Goal: Information Seeking & Learning: Learn about a topic

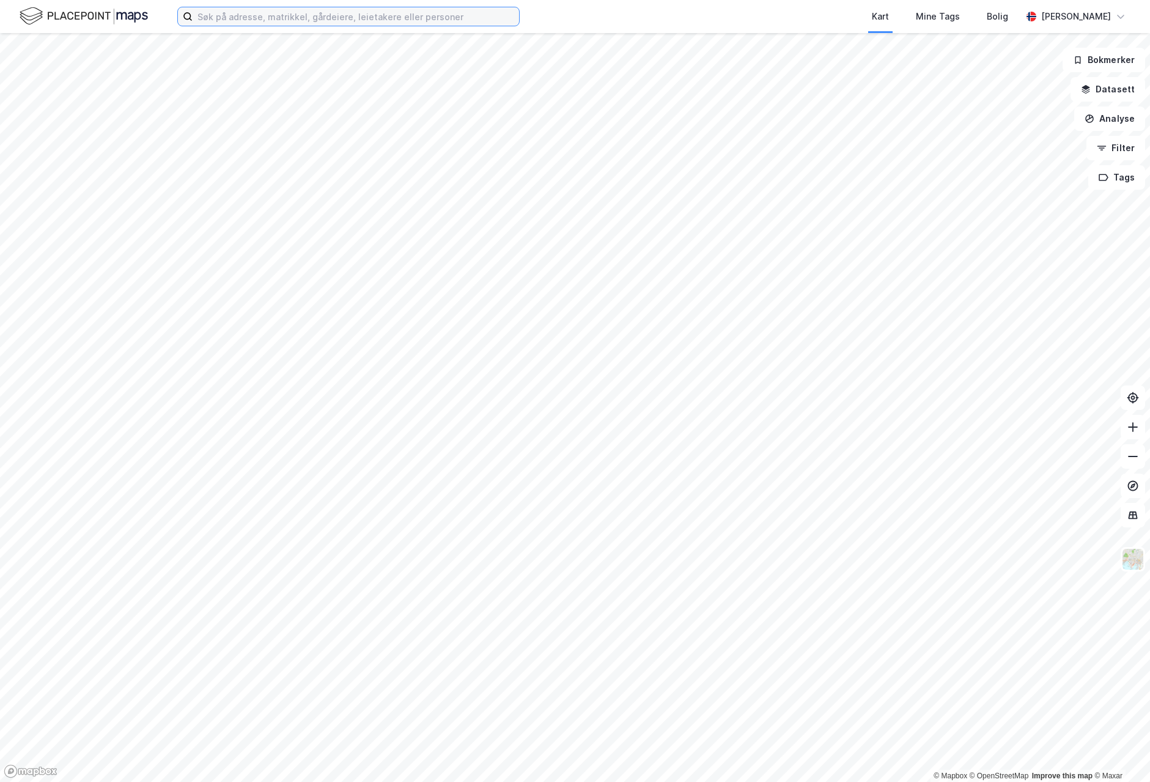
click at [432, 17] on input at bounding box center [356, 16] width 327 height 18
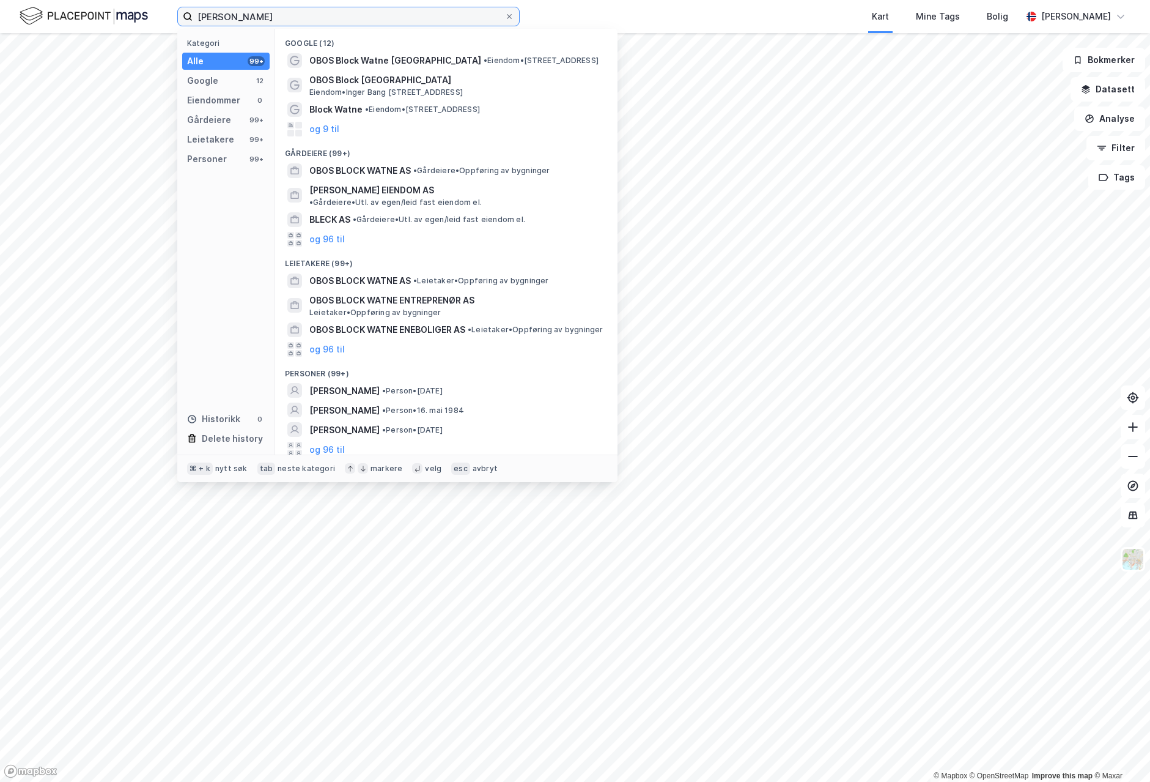
type input "[PERSON_NAME]"
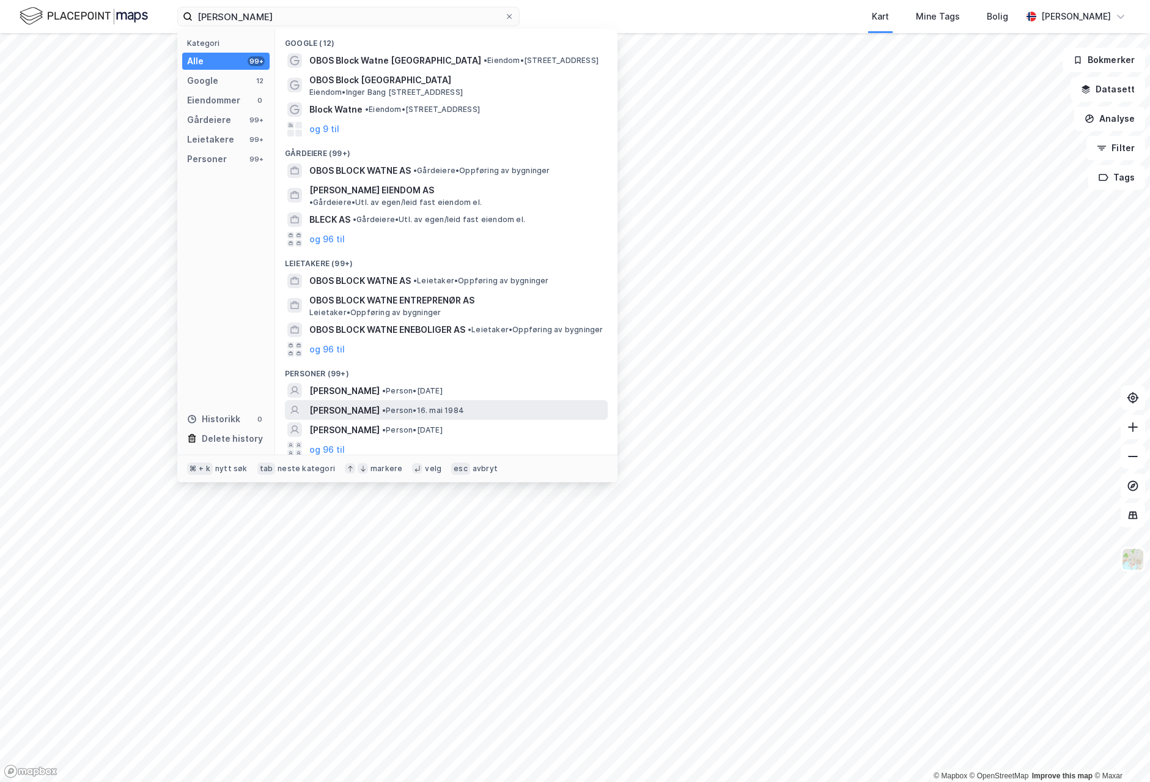
drag, startPoint x: 432, startPoint y: 17, endPoint x: 380, endPoint y: 396, distance: 382.6
click at [380, 403] on span "[PERSON_NAME]" at bounding box center [344, 410] width 70 height 15
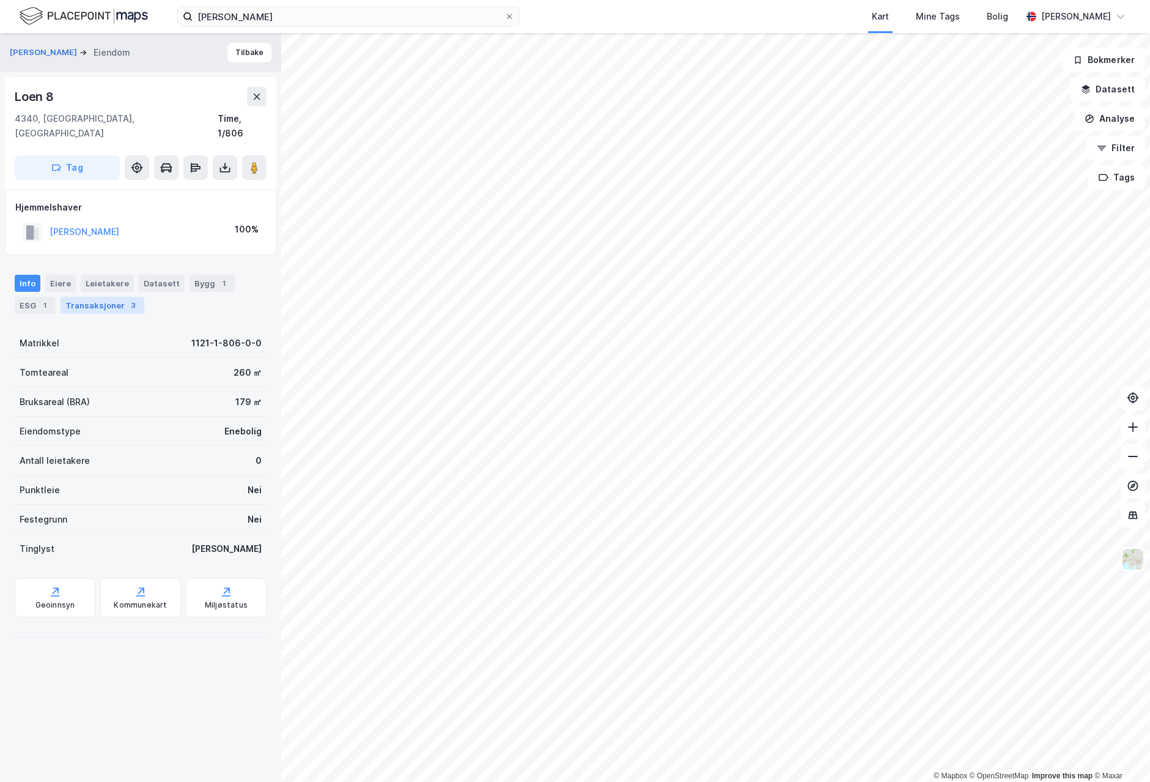
click at [95, 297] on div "Transaksjoner 3" at bounding box center [103, 305] width 84 height 17
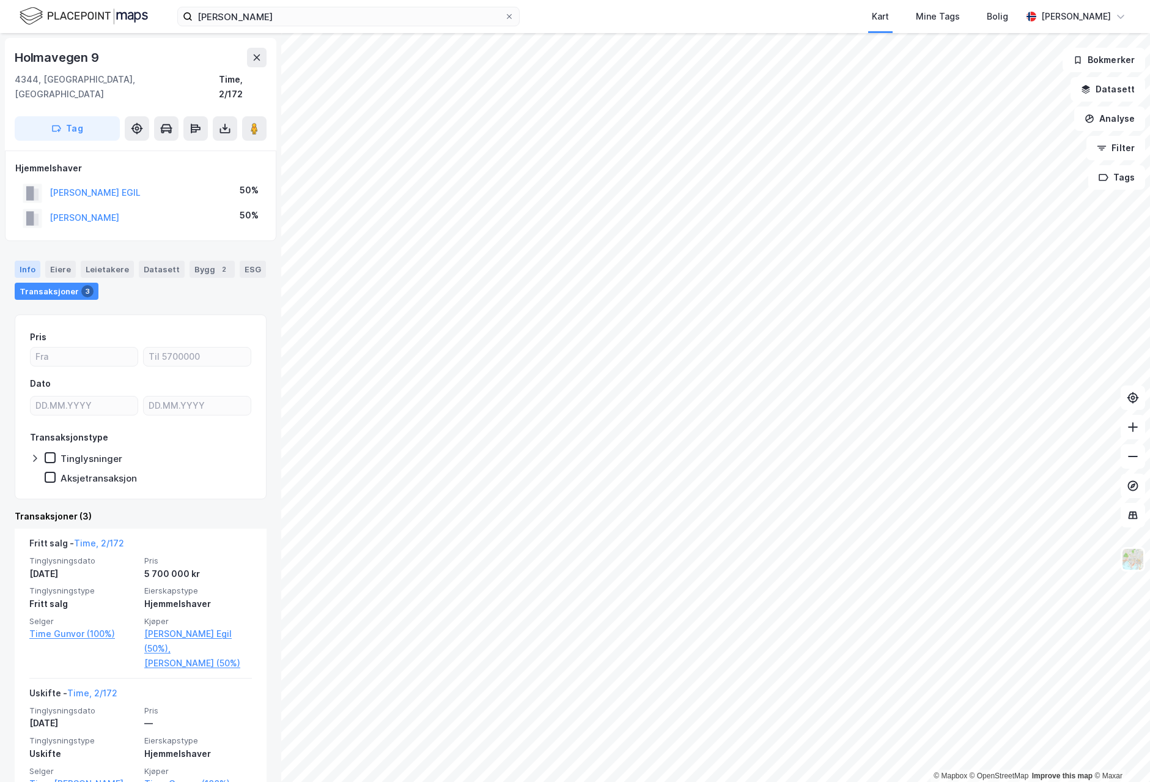
click at [34, 261] on div "Info" at bounding box center [28, 269] width 26 height 17
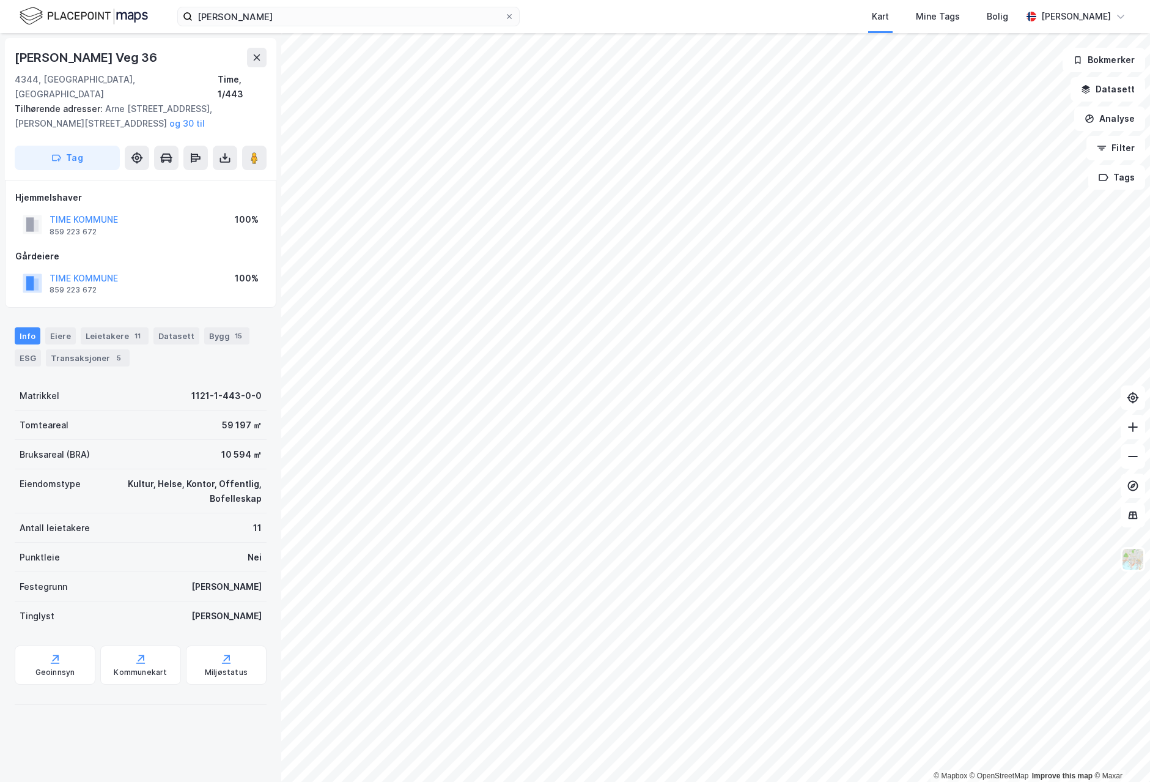
click at [148, 385] on div "© Mapbox © OpenStreetMap Improve this map © Maxar Arne [STREET_ADDRESS], [GEOGR…" at bounding box center [575, 407] width 1150 height 749
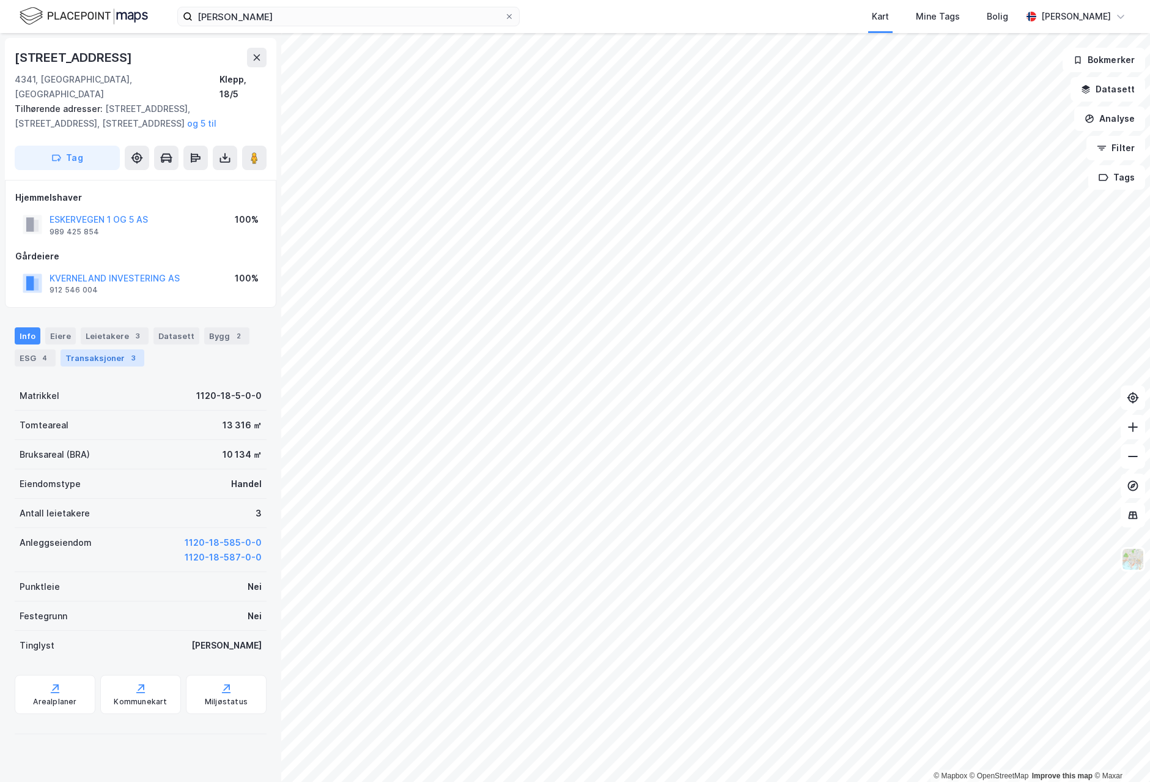
click at [111, 349] on div "Transaksjoner 3" at bounding box center [103, 357] width 84 height 17
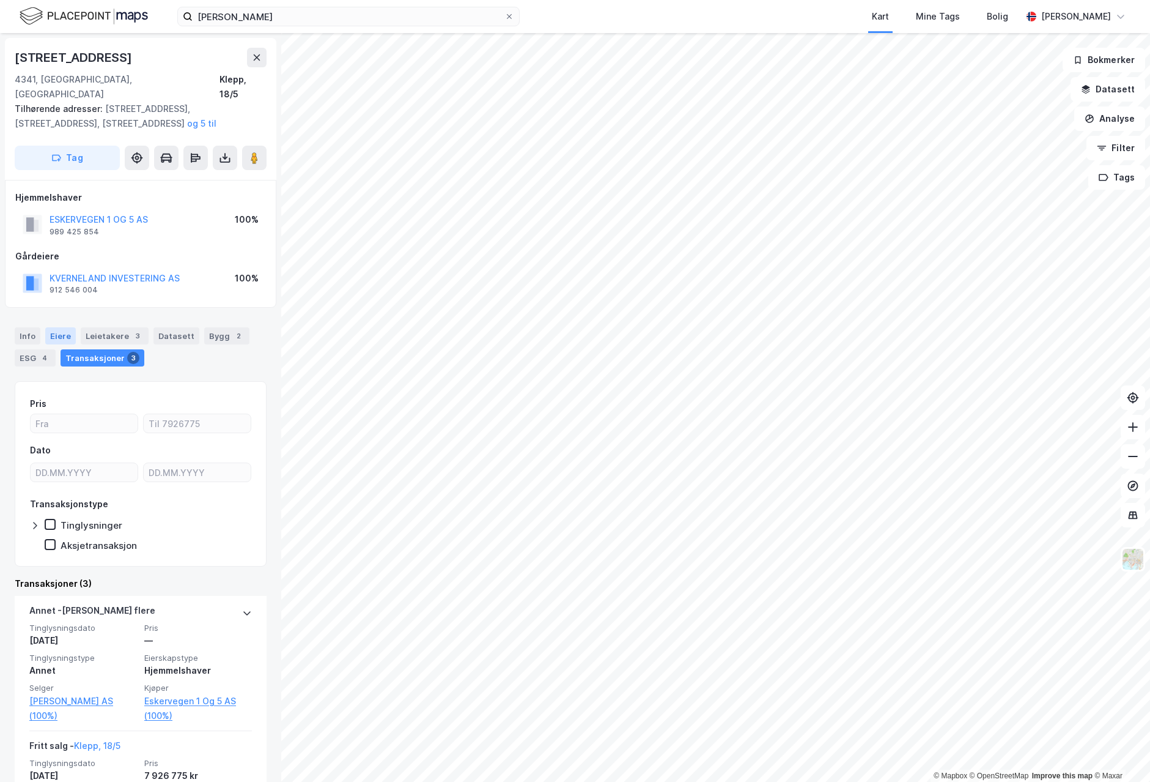
click at [45, 327] on div "Eiere" at bounding box center [60, 335] width 31 height 17
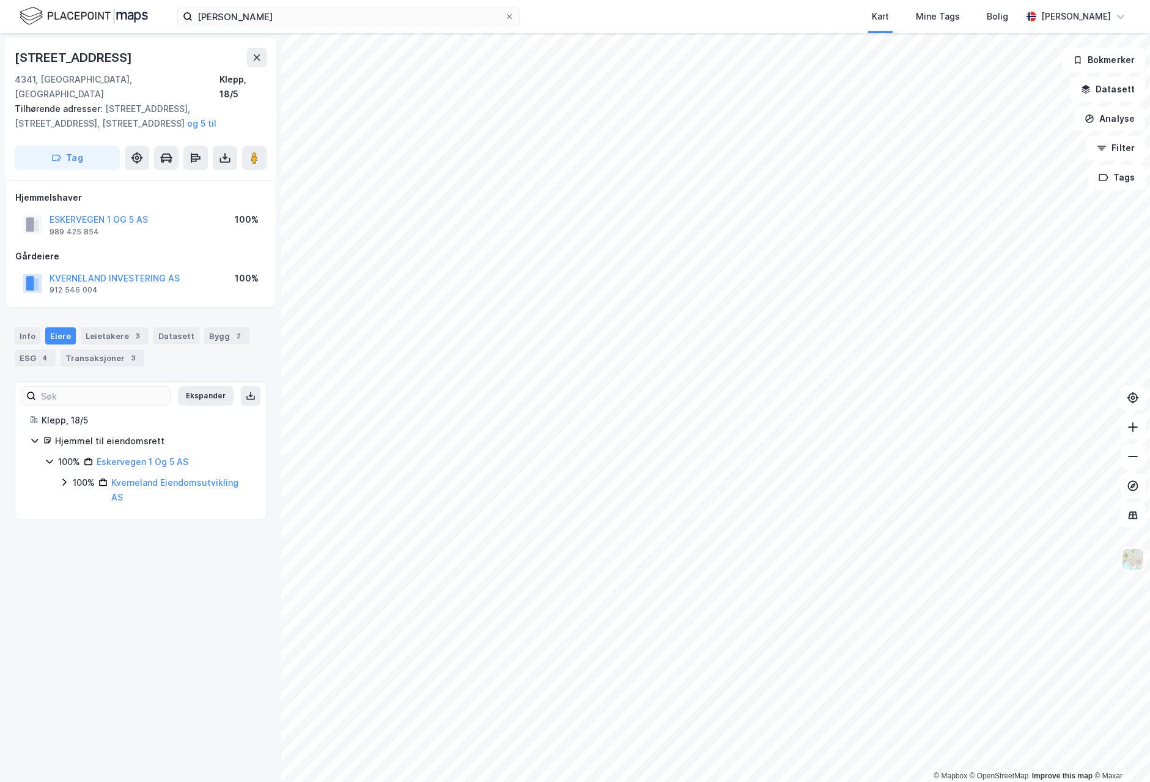
click at [235, 597] on div "© Mapbox © OpenStreetMap Improve this map © [STREET_ADDRESS], [GEOGRAPHIC_DATA]…" at bounding box center [575, 407] width 1150 height 749
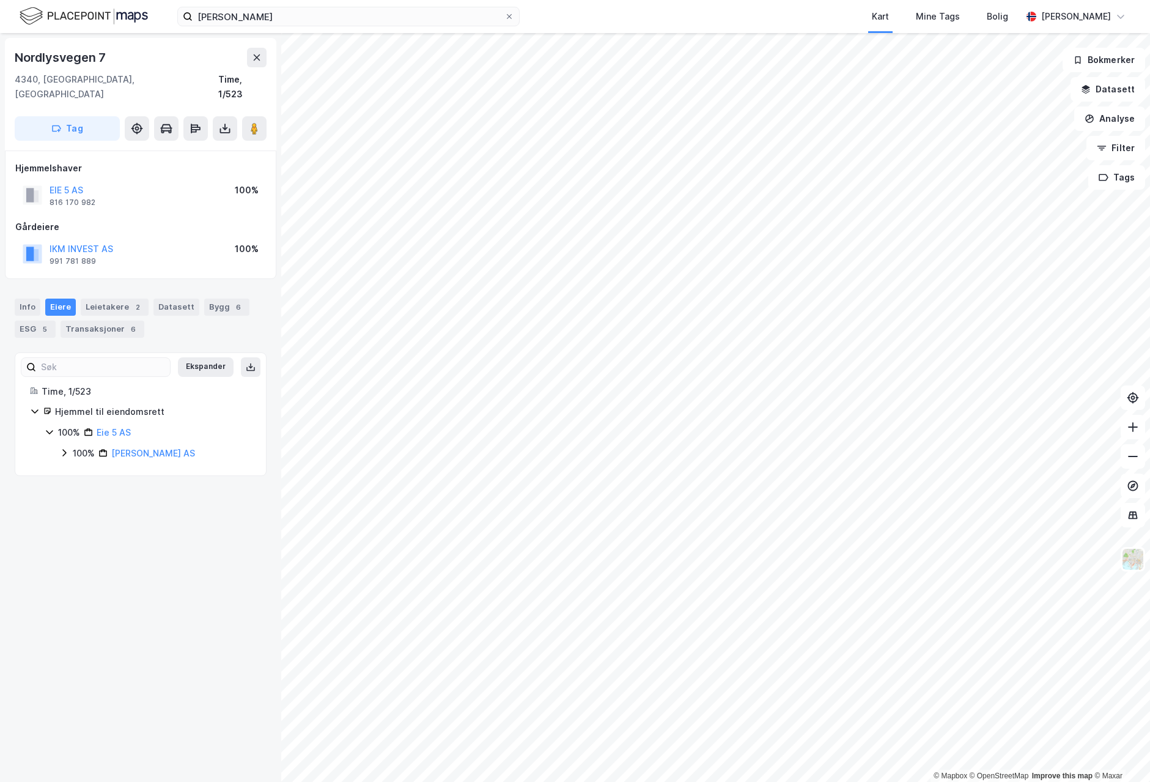
click at [1150, 363] on html "[PERSON_NAME] Kart Mine Tags Bolig [PERSON_NAME] © Mapbox © OpenStreetMap Impro…" at bounding box center [575, 391] width 1150 height 782
click at [729, 781] on html "[PERSON_NAME] Kart Mine Tags Bolig [PERSON_NAME] © Mapbox © OpenStreetMap Impro…" at bounding box center [575, 391] width 1150 height 782
